Goal: Find specific page/section: Find specific page/section

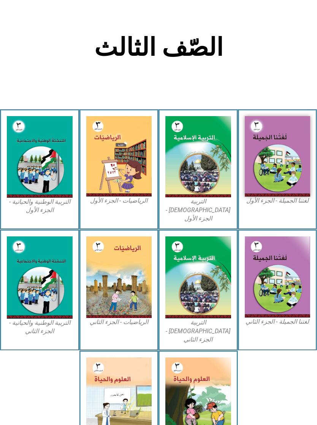
scroll to position [133, 0]
click at [283, 166] on img at bounding box center [278, 156] width 66 height 81
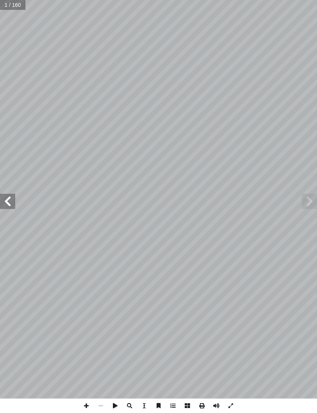
click at [308, 200] on span at bounding box center [309, 201] width 15 height 15
click at [313, 203] on span at bounding box center [309, 201] width 15 height 15
click at [313, 202] on span at bounding box center [309, 201] width 15 height 15
click at [10, 198] on span at bounding box center [7, 201] width 15 height 15
click at [8, 198] on span at bounding box center [7, 201] width 15 height 15
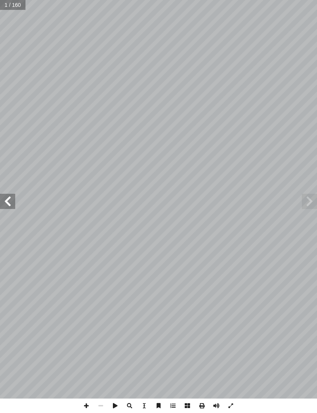
click at [9, 205] on span at bounding box center [7, 201] width 15 height 15
click at [8, 205] on span at bounding box center [7, 201] width 15 height 15
click at [9, 204] on span at bounding box center [7, 201] width 15 height 15
click at [11, 202] on span at bounding box center [7, 201] width 15 height 15
click at [11, 204] on span at bounding box center [7, 201] width 15 height 15
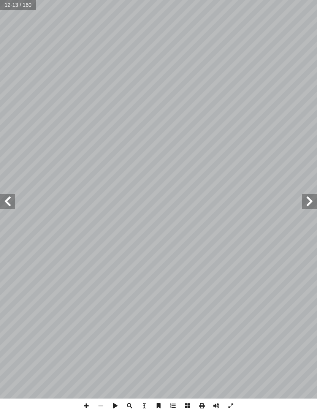
click at [8, 202] on span at bounding box center [7, 201] width 15 height 15
click at [5, 201] on span at bounding box center [7, 201] width 15 height 15
click at [6, 201] on span at bounding box center [7, 201] width 15 height 15
click at [308, 202] on span at bounding box center [309, 201] width 15 height 15
click at [9, 203] on span at bounding box center [7, 201] width 15 height 15
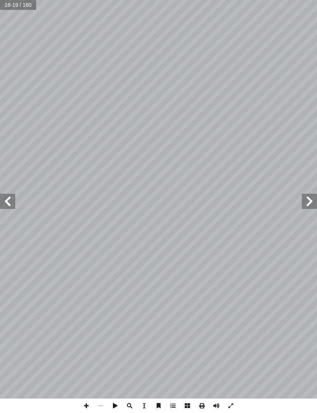
click at [9, 203] on span at bounding box center [7, 201] width 15 height 15
click at [11, 208] on span at bounding box center [7, 201] width 15 height 15
click at [13, 196] on span at bounding box center [7, 201] width 15 height 15
click at [6, 201] on span at bounding box center [7, 201] width 15 height 15
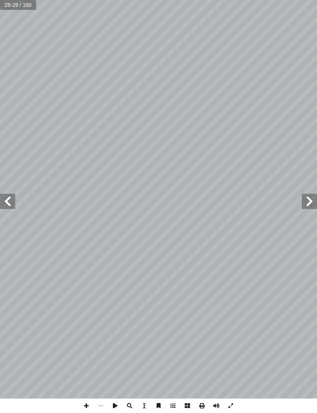
click at [7, 202] on span at bounding box center [7, 201] width 15 height 15
click at [9, 202] on span at bounding box center [7, 201] width 15 height 15
click at [11, 207] on span at bounding box center [7, 201] width 15 height 15
click at [12, 206] on span at bounding box center [7, 201] width 15 height 15
click at [7, 205] on span at bounding box center [7, 201] width 15 height 15
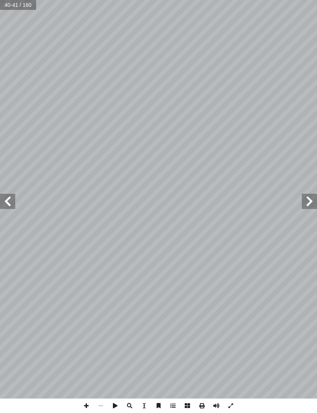
click at [307, 201] on span at bounding box center [309, 201] width 15 height 15
click at [5, 197] on span at bounding box center [7, 201] width 15 height 15
click at [11, 202] on span at bounding box center [7, 201] width 15 height 15
click at [311, 202] on span at bounding box center [309, 201] width 15 height 15
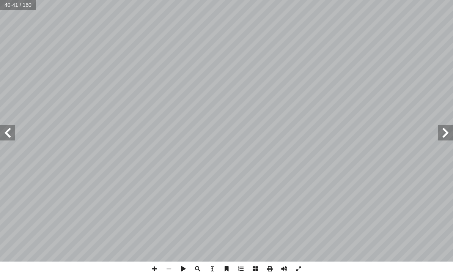
click at [316, 134] on span at bounding box center [445, 132] width 15 height 15
click at [15, 132] on span at bounding box center [7, 132] width 15 height 15
click at [13, 133] on span at bounding box center [7, 132] width 15 height 15
click at [15, 131] on span at bounding box center [7, 132] width 15 height 15
click at [10, 136] on span at bounding box center [7, 132] width 15 height 15
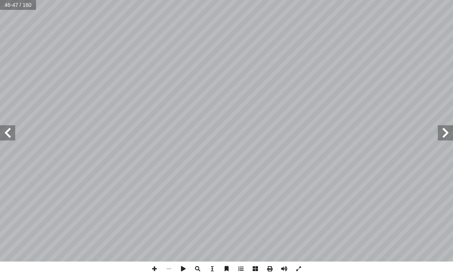
click at [11, 136] on span at bounding box center [7, 132] width 15 height 15
click at [316, 135] on span at bounding box center [445, 132] width 15 height 15
click at [316, 133] on span at bounding box center [445, 132] width 15 height 15
click at [316, 132] on span at bounding box center [445, 132] width 15 height 15
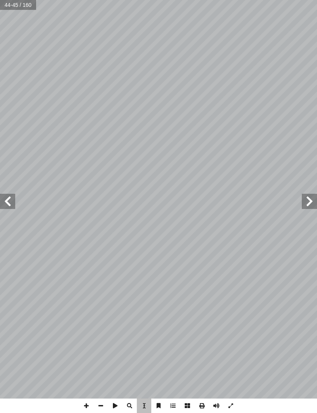
click at [312, 207] on span at bounding box center [309, 201] width 15 height 15
click at [14, 203] on span at bounding box center [7, 201] width 15 height 15
click at [312, 203] on span at bounding box center [309, 201] width 15 height 15
click at [13, 197] on span at bounding box center [7, 201] width 15 height 15
click at [8, 204] on span at bounding box center [7, 201] width 15 height 15
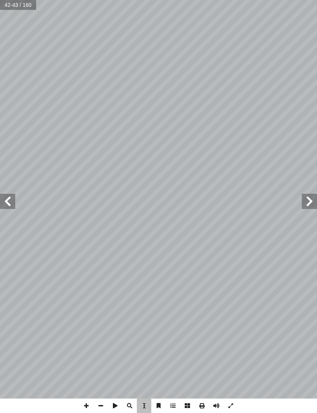
click at [7, 199] on span at bounding box center [7, 201] width 15 height 15
click at [7, 204] on span at bounding box center [7, 201] width 15 height 15
click at [11, 197] on span at bounding box center [7, 201] width 15 height 15
